Goal: Communication & Community: Answer question/provide support

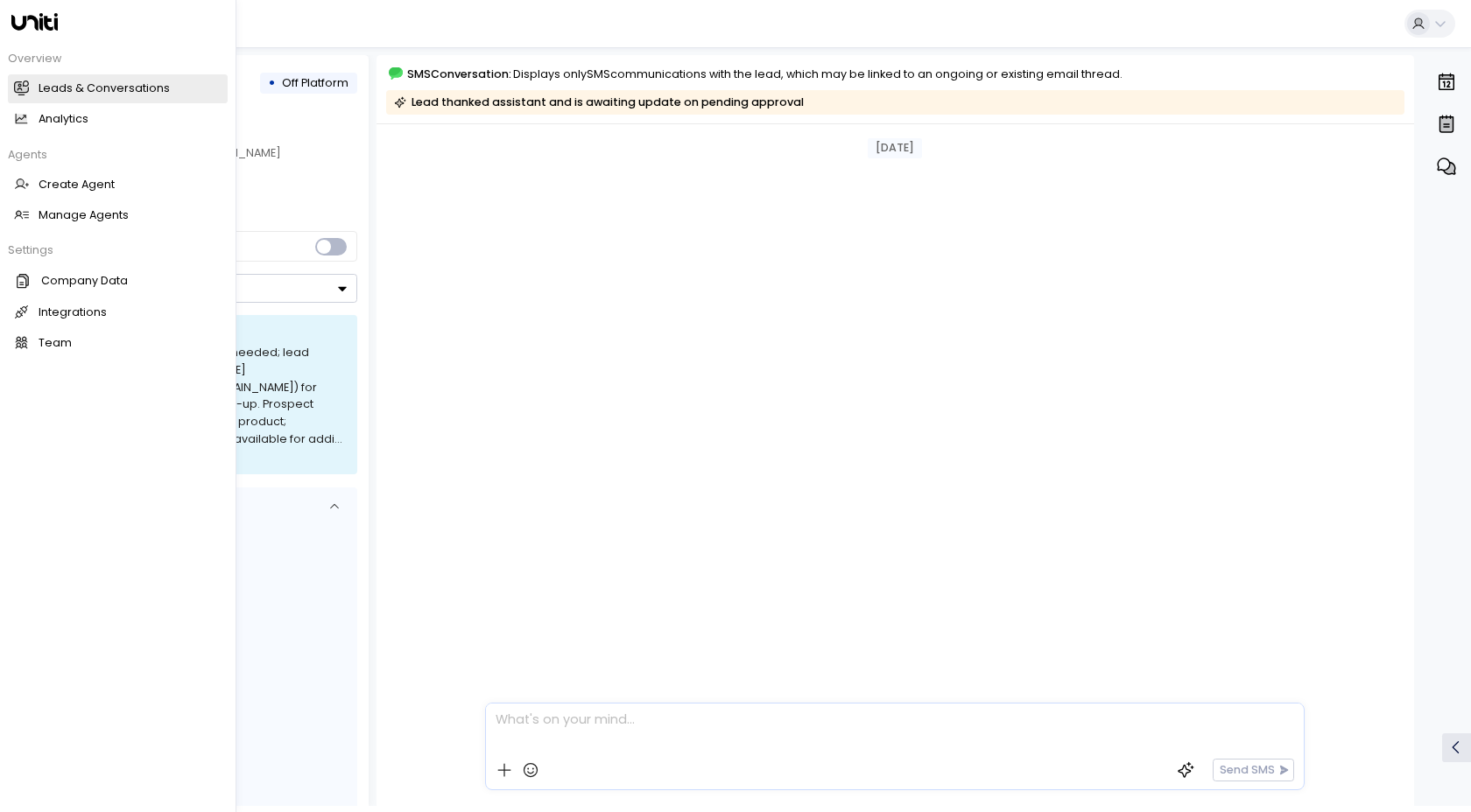
scroll to position [2295, 0]
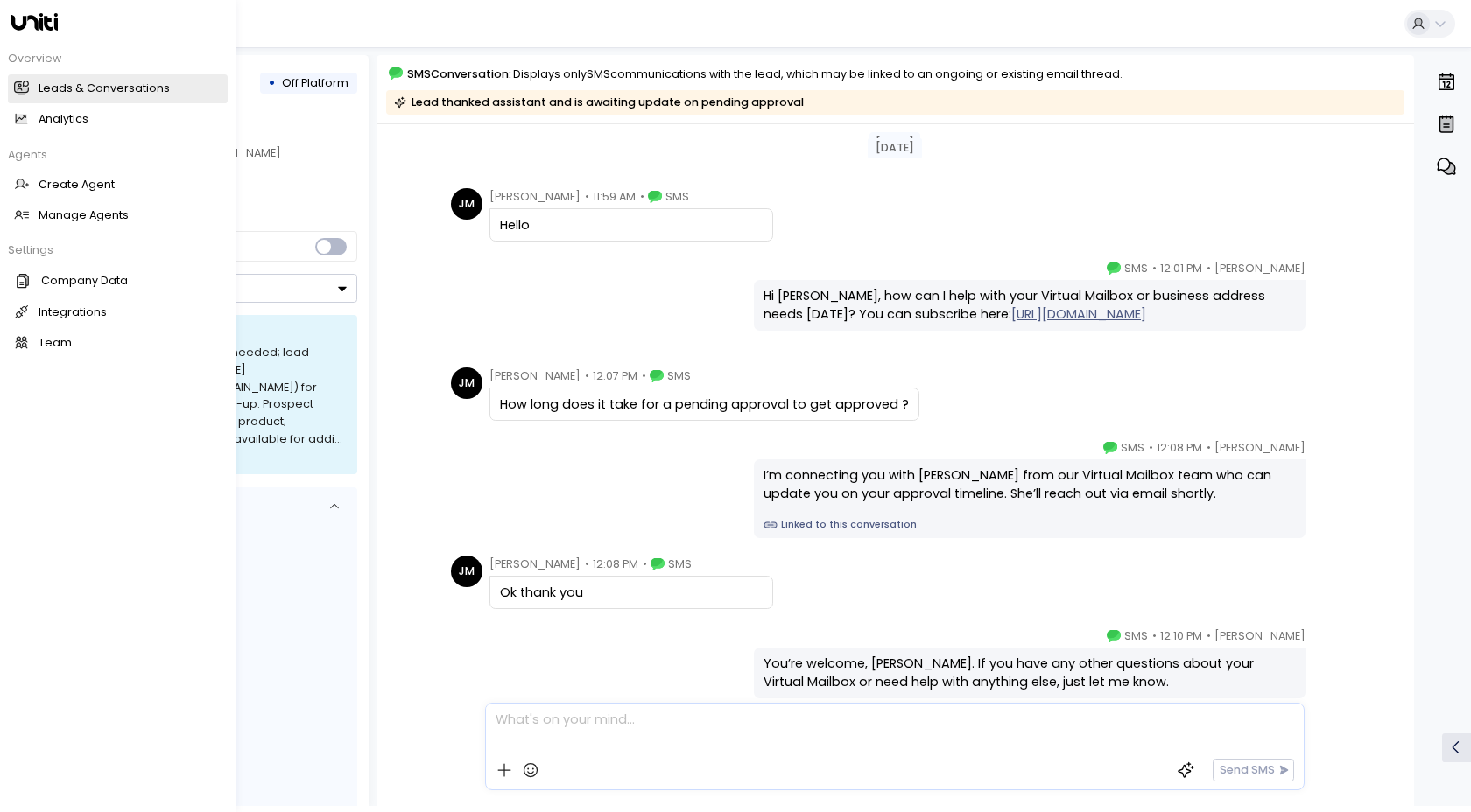
click at [97, 84] on h2 "Leads & Conversations" at bounding box center [105, 89] width 132 height 17
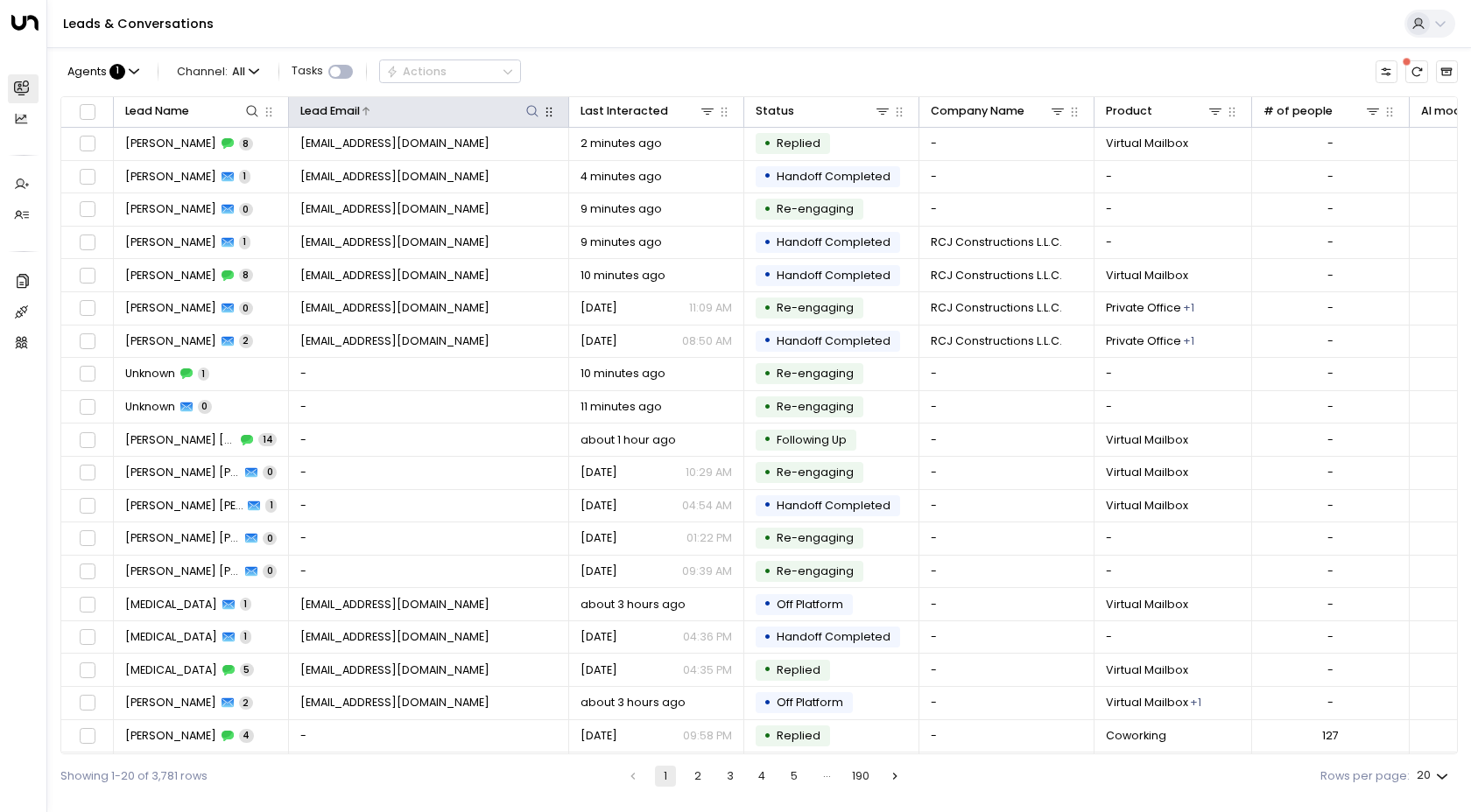
click at [529, 111] on icon at bounding box center [532, 111] width 14 height 14
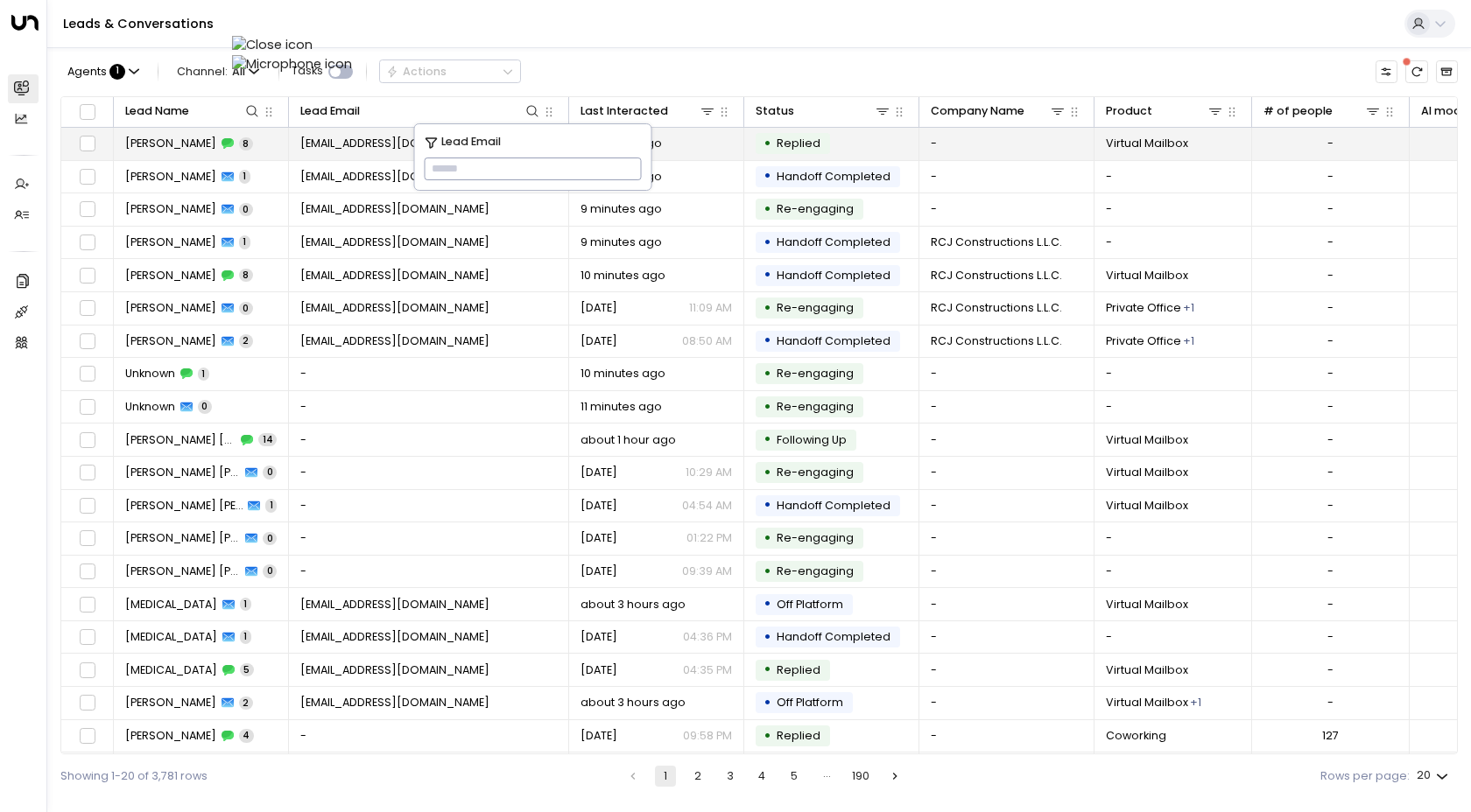
click at [129, 153] on td "[PERSON_NAME] 8" at bounding box center [201, 144] width 175 height 32
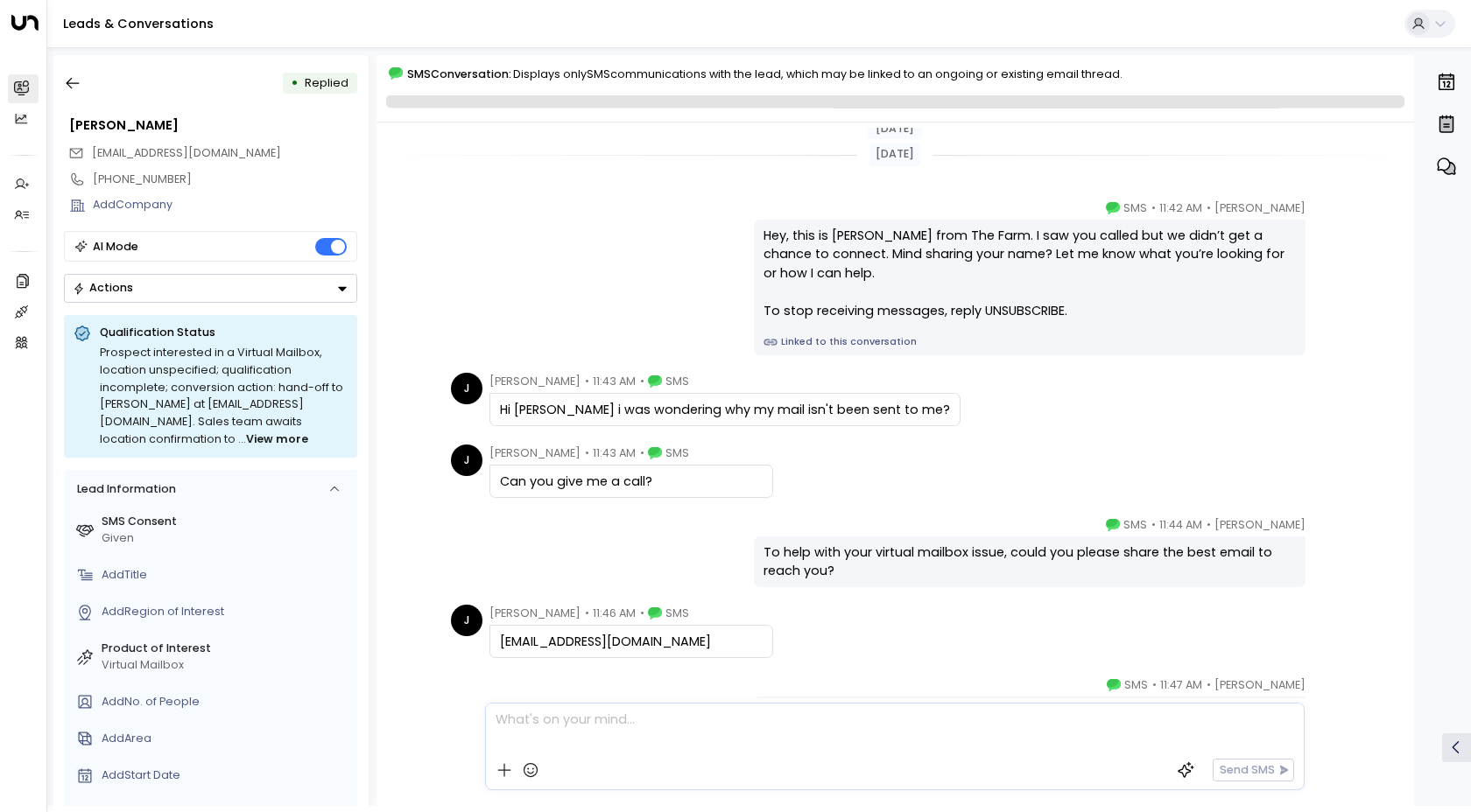
scroll to position [237, 0]
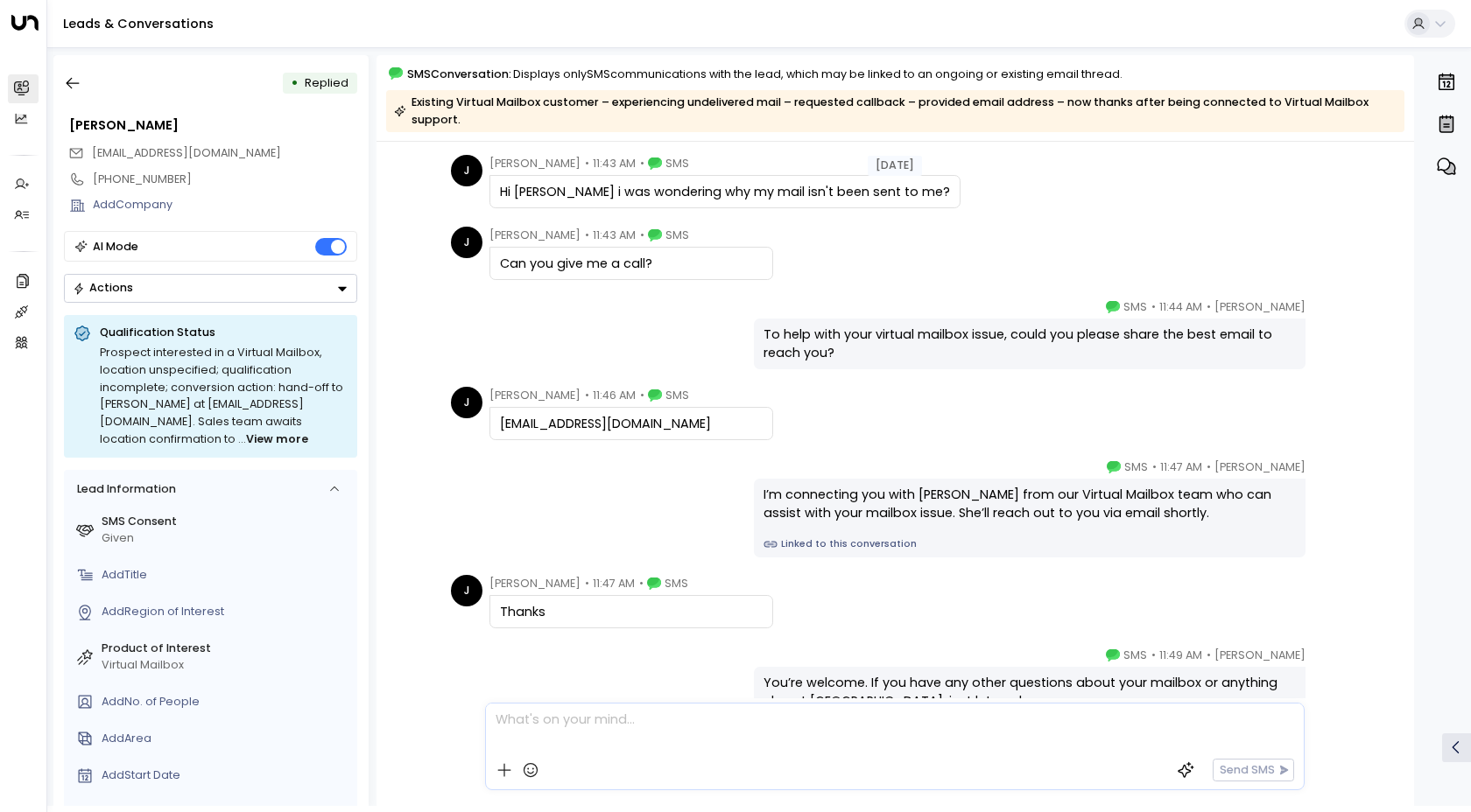
click at [521, 338] on div "[PERSON_NAME] • 11:44 AM • SMS To help with your virtual mailbox issue, could y…" at bounding box center [895, 333] width 898 height 71
click at [1049, 609] on div "[PERSON_NAME] • 11:47 AM • SMS Thanks" at bounding box center [897, 601] width 893 height 54
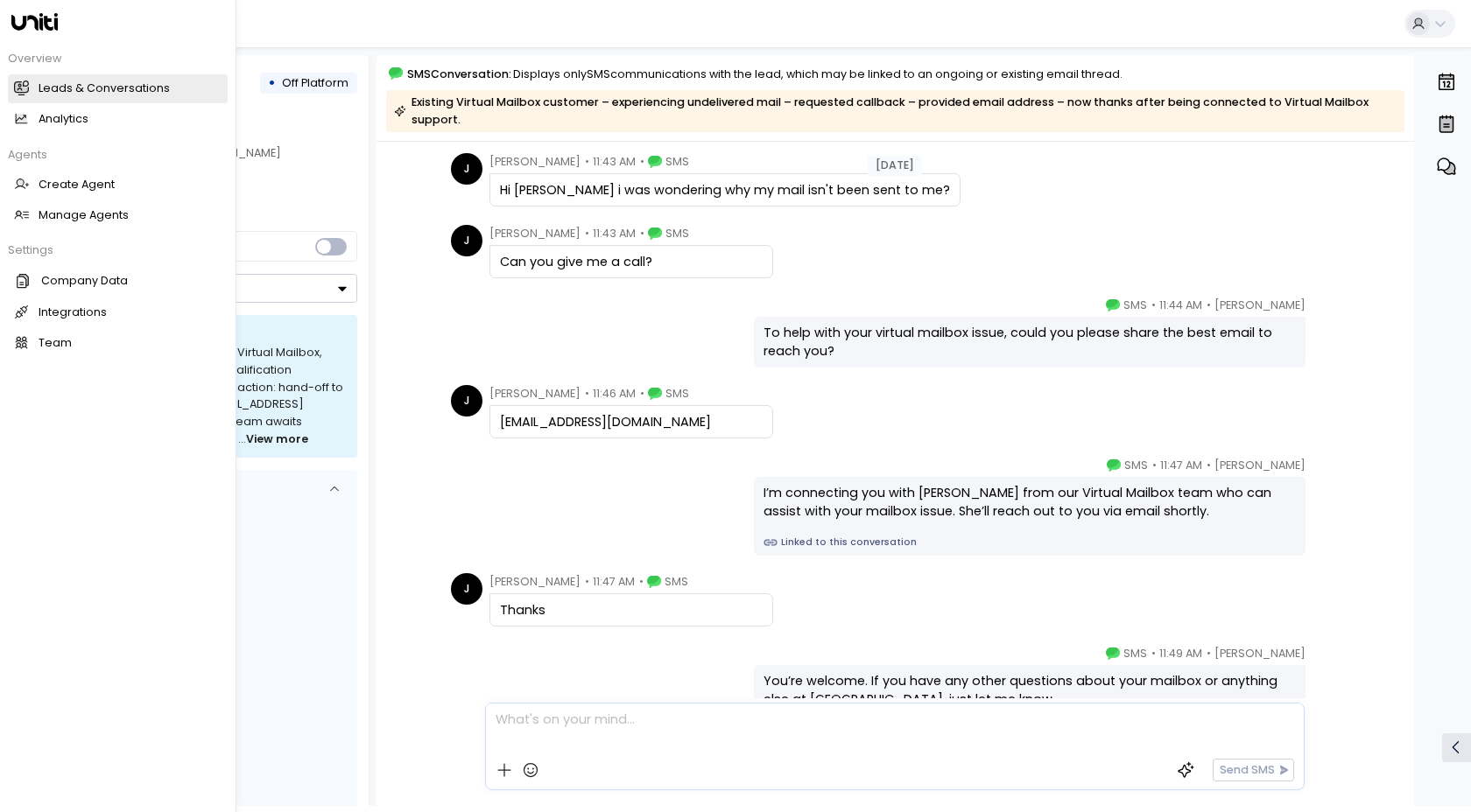
click at [87, 91] on h2 "Leads & Conversations" at bounding box center [105, 89] width 132 height 17
